Goal: Transaction & Acquisition: Purchase product/service

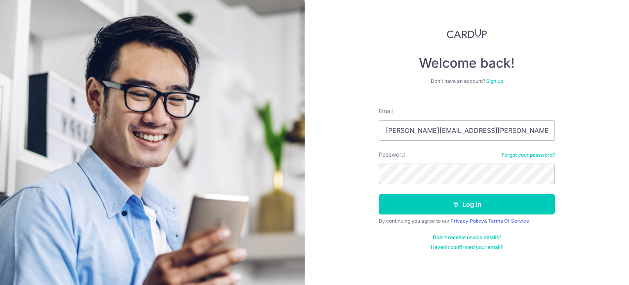
drag, startPoint x: 321, startPoint y: 188, endPoint x: 391, endPoint y: 191, distance: 69.7
click at [323, 187] on div "Welcome back! Don’t have an account? Sign up Email michelle.leong@air-rotor.com…" at bounding box center [467, 142] width 324 height 285
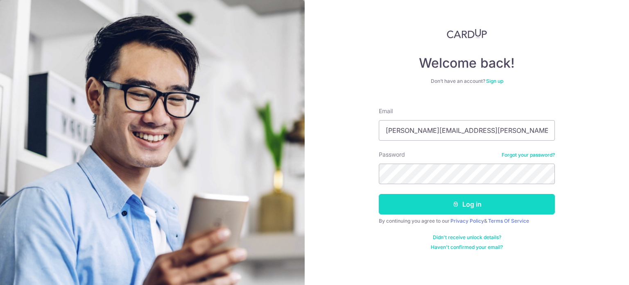
click at [446, 208] on button "Log in" at bounding box center [467, 204] width 176 height 20
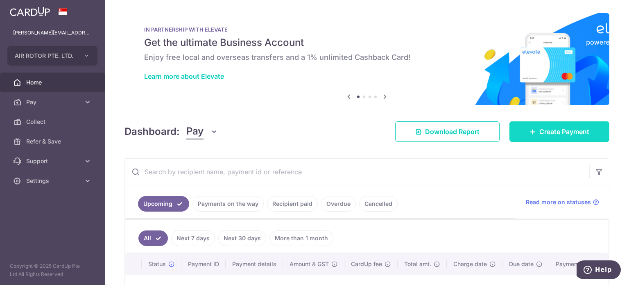
click at [562, 131] on span "Create Payment" at bounding box center [564, 132] width 50 height 10
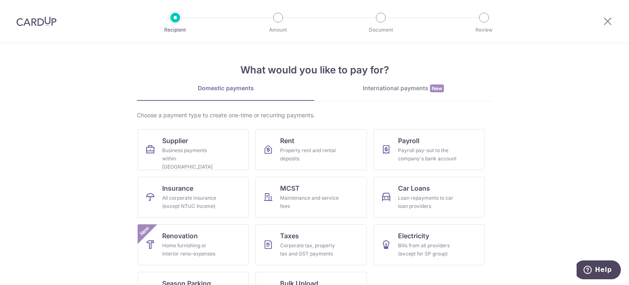
click at [388, 86] on div "International payments New" at bounding box center [403, 88] width 178 height 9
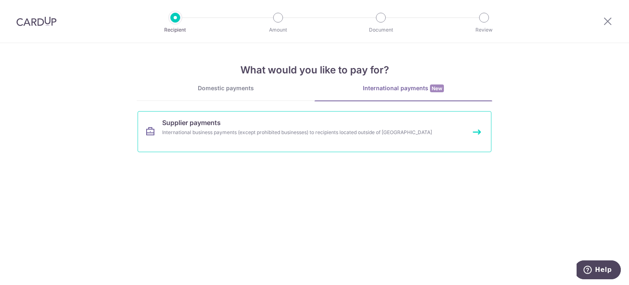
click at [275, 129] on div "International business payments (except prohibited businesses) to recipients lo…" at bounding box center [303, 132] width 283 height 8
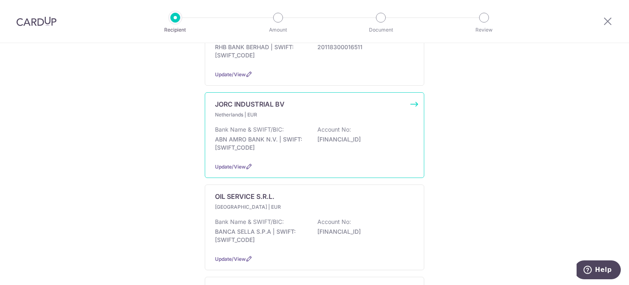
scroll to position [328, 0]
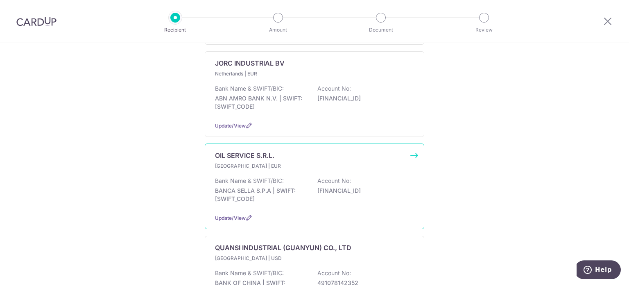
click at [289, 162] on p "Italy | EUR" at bounding box center [263, 166] width 97 height 8
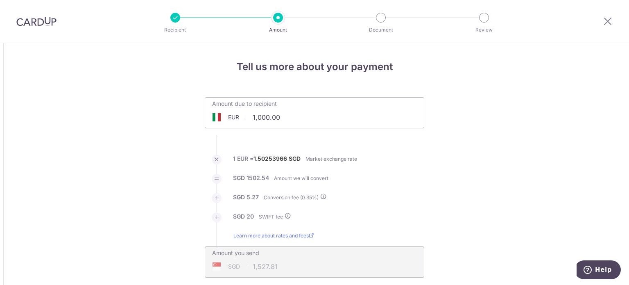
click at [251, 117] on input "1,000.00" at bounding box center [268, 117] width 127 height 19
drag, startPoint x: 251, startPoint y: 117, endPoint x: 348, endPoint y: 124, distance: 97.7
click at [348, 124] on div "Amount due to recipient EUR 1,000.00 1000" at bounding box center [314, 112] width 219 height 31
click at [406, 157] on li "1 EUR = 1.50253966 SGD Market exchange rate" at bounding box center [314, 163] width 219 height 19
type input "1,381.20"
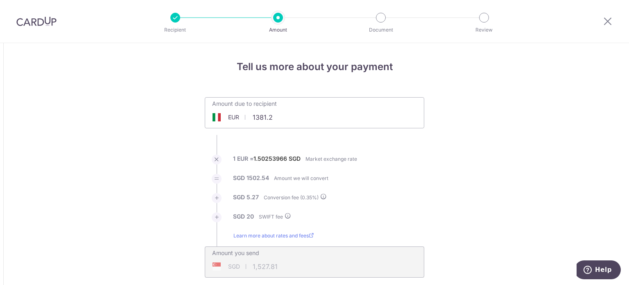
type input "2,102.62"
drag, startPoint x: 268, startPoint y: 157, endPoint x: 252, endPoint y: 158, distance: 16.4
click at [268, 157] on label "1.5025706" at bounding box center [267, 158] width 29 height 8
drag, startPoint x: 254, startPoint y: 157, endPoint x: 281, endPoint y: 157, distance: 27.0
click at [281, 157] on label "1.5025706" at bounding box center [267, 158] width 29 height 8
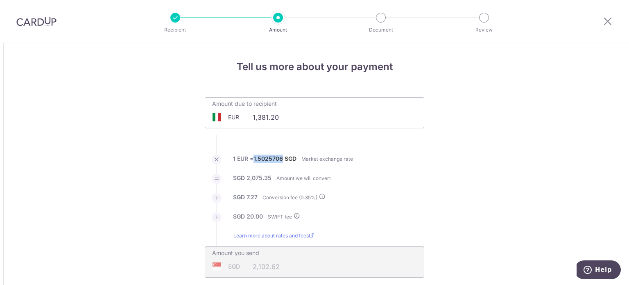
copy label "1.5025706"
click at [413, 179] on li "SGD 2,075.35 Amount we will convert" at bounding box center [314, 183] width 219 height 19
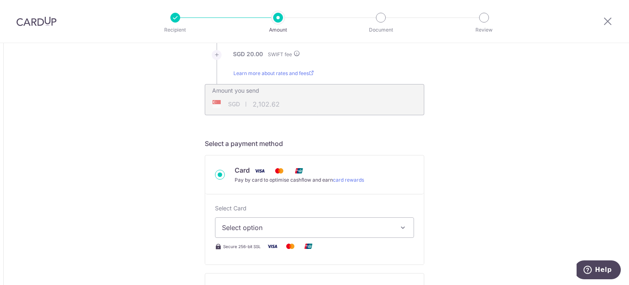
scroll to position [164, 0]
click at [294, 223] on span "Select option" at bounding box center [307, 226] width 170 height 10
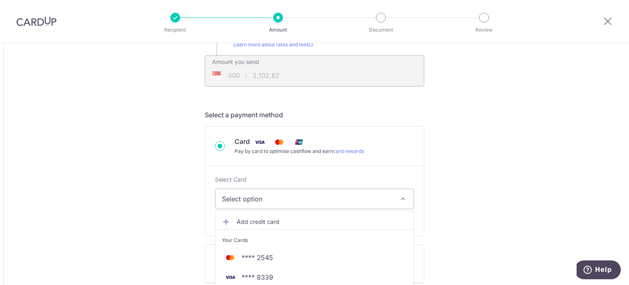
scroll to position [246, 0]
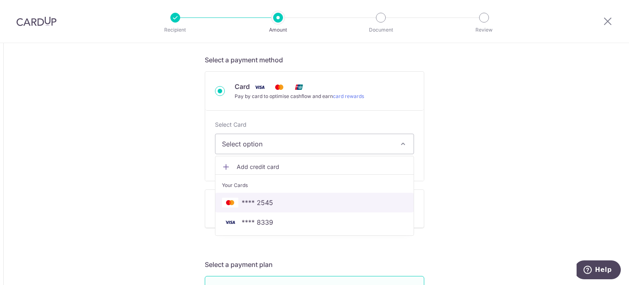
drag, startPoint x: 273, startPoint y: 203, endPoint x: 354, endPoint y: 183, distance: 83.5
click at [273, 203] on span "**** 2545" at bounding box center [314, 202] width 185 height 10
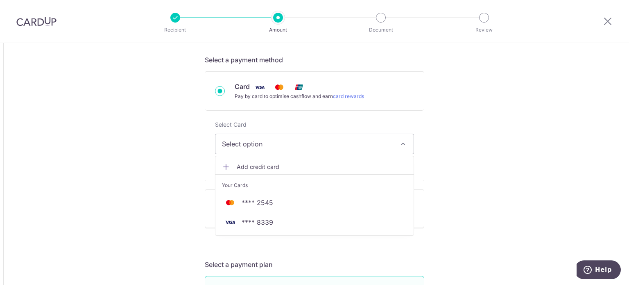
type input "1,381.20"
type input "2,102.59"
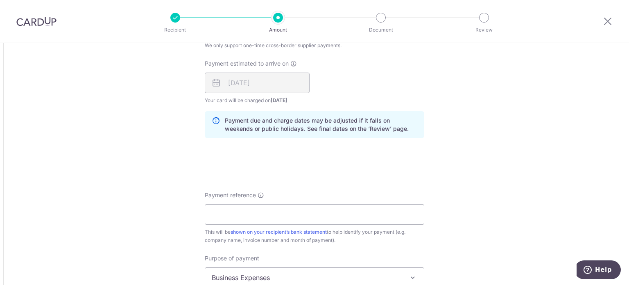
scroll to position [614, 0]
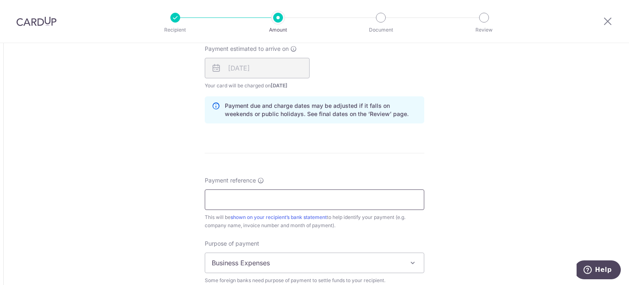
click at [282, 201] on input "Payment reference" at bounding box center [314, 199] width 219 height 20
click at [223, 199] on input "AIR ROTOR PAYMENT INV 2960 3048 318" at bounding box center [314, 199] width 219 height 20
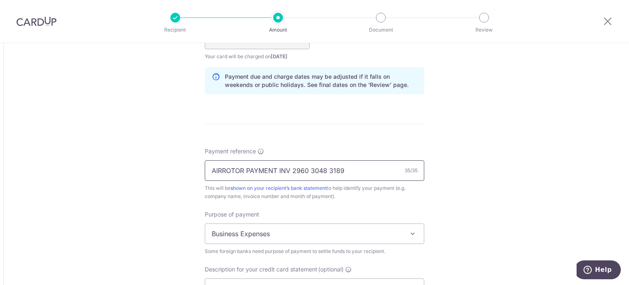
scroll to position [655, 0]
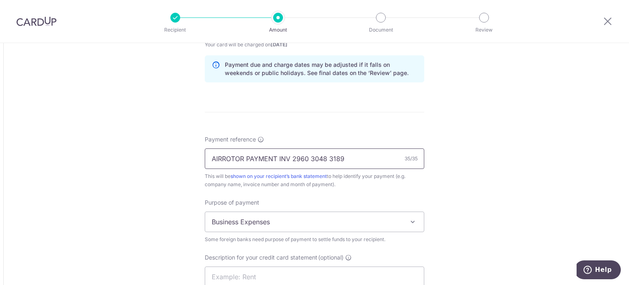
type input "AIRROTOR PAYMENT INV 2960 3048 3189"
click at [245, 224] on span "Business Expenses" at bounding box center [314, 222] width 219 height 20
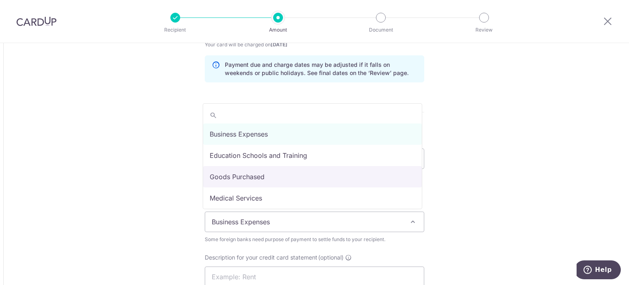
select select "Goods Purchased"
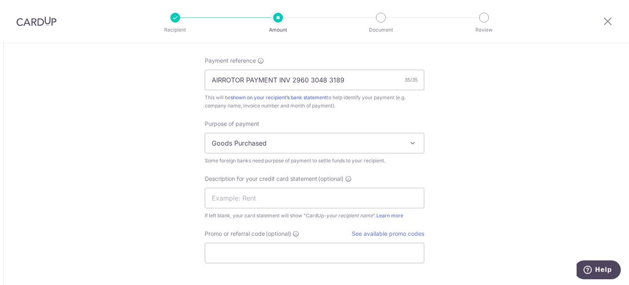
scroll to position [737, 0]
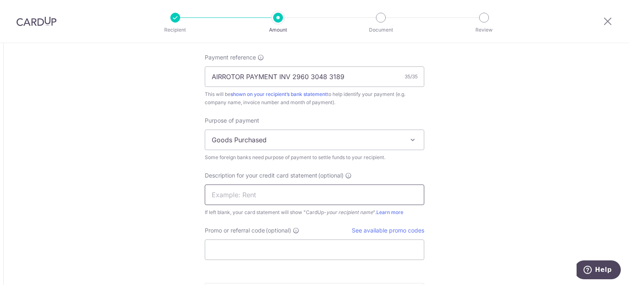
click at [303, 188] on input "text" at bounding box center [314, 194] width 219 height 20
type input "OIL SERVICE"
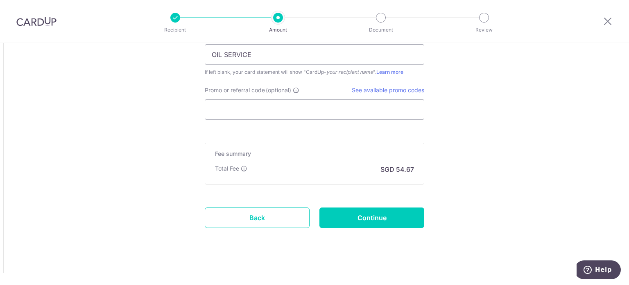
scroll to position [879, 0]
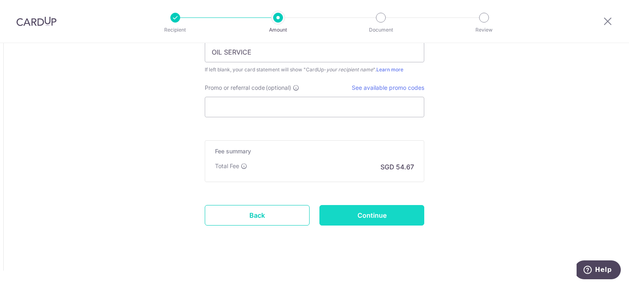
click at [374, 215] on input "Continue" at bounding box center [371, 215] width 105 height 20
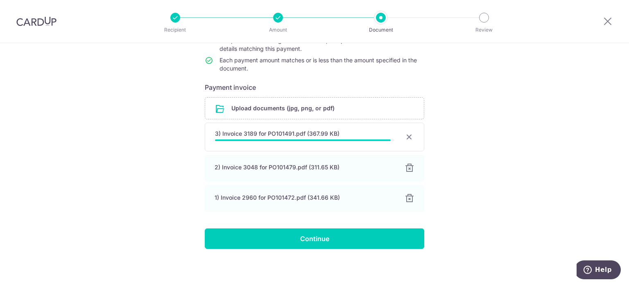
scroll to position [103, 0]
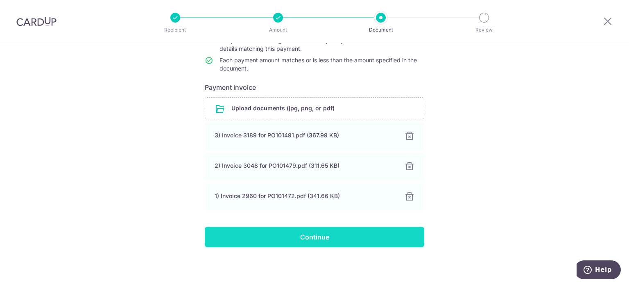
click at [329, 237] on input "Continue" at bounding box center [314, 236] width 219 height 20
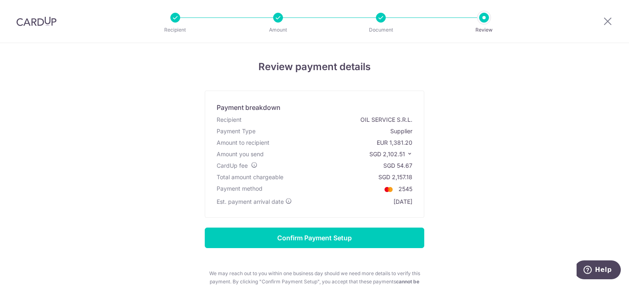
click at [407, 154] on icon at bounding box center [410, 154] width 6 height 6
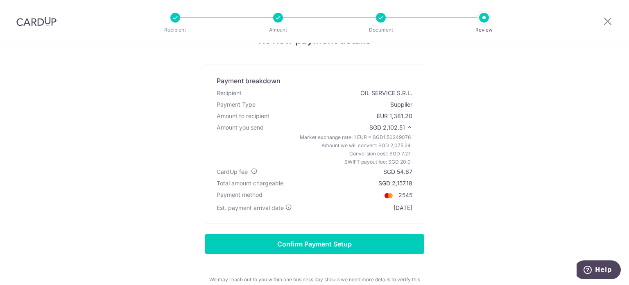
scroll to position [41, 0]
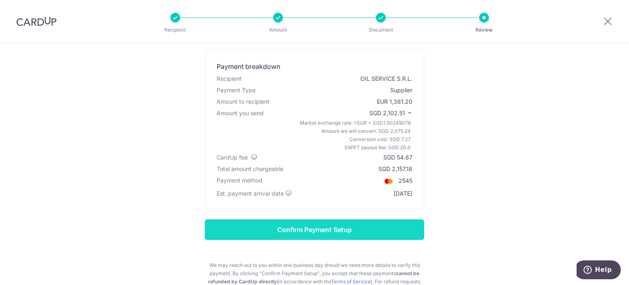
click at [367, 227] on input "Confirm Payment Setup" at bounding box center [314, 229] width 219 height 20
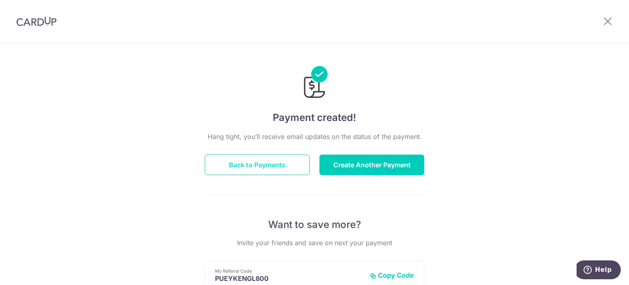
drag, startPoint x: 282, startPoint y: 165, endPoint x: 282, endPoint y: 158, distance: 6.2
click at [283, 164] on button "Back to Payments" at bounding box center [257, 164] width 105 height 20
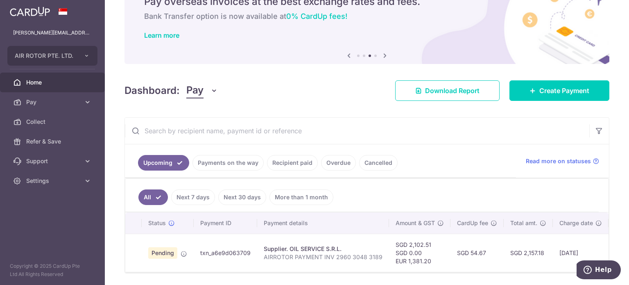
click at [215, 165] on link "Payments on the way" at bounding box center [227, 163] width 71 height 16
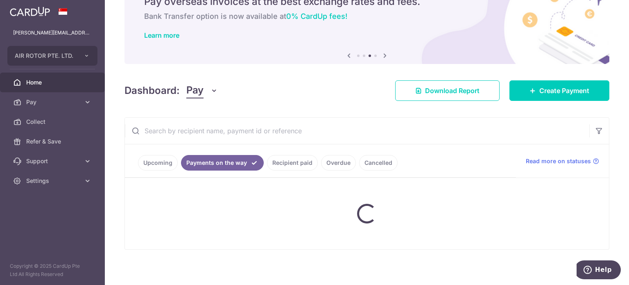
scroll to position [36, 0]
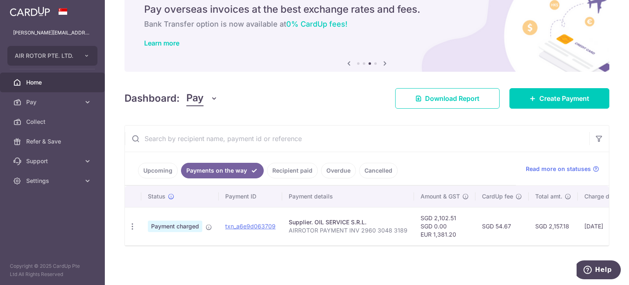
click at [159, 165] on link "Upcoming" at bounding box center [158, 171] width 40 height 16
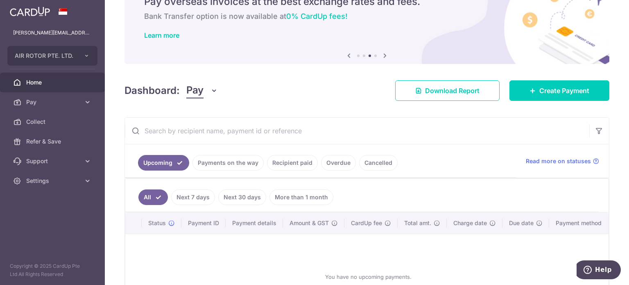
click at [226, 165] on link "Payments on the way" at bounding box center [227, 163] width 71 height 16
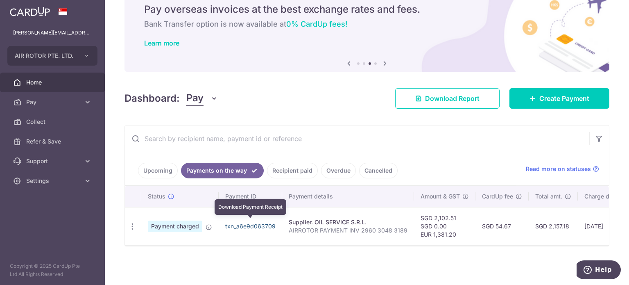
click at [257, 224] on link "txn_a6e9d063709" at bounding box center [250, 225] width 50 height 7
